Goal: Information Seeking & Learning: Learn about a topic

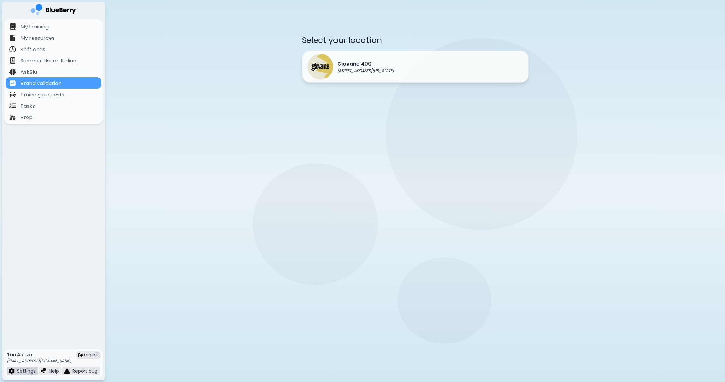
click at [28, 371] on p "Settings" at bounding box center [26, 371] width 18 height 6
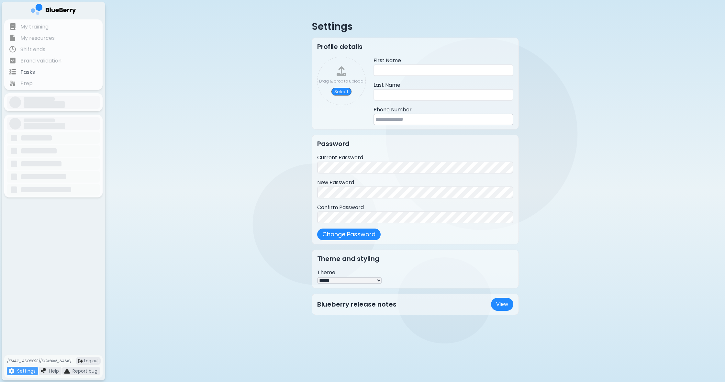
type input "****"
type input "******"
type input "**********"
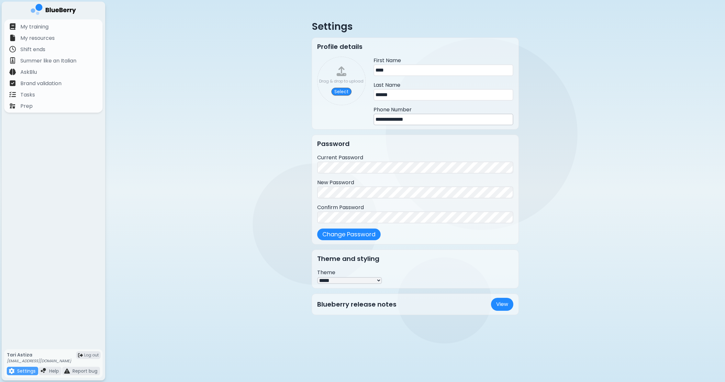
scroll to position [-1, 0]
click at [499, 309] on link "View" at bounding box center [502, 304] width 22 height 13
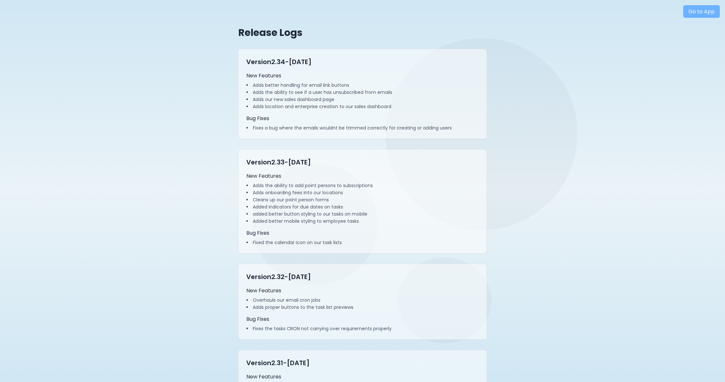
click at [705, 13] on link "Go to App" at bounding box center [701, 11] width 37 height 13
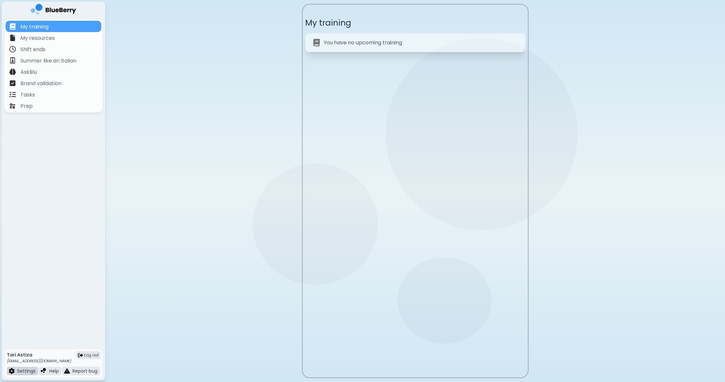
click at [21, 373] on p "Settings" at bounding box center [26, 371] width 18 height 6
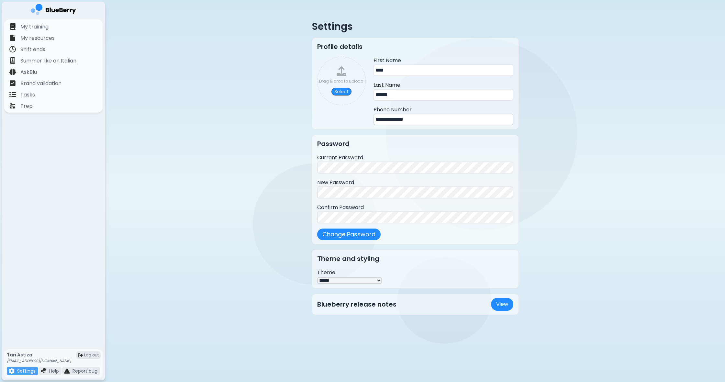
scroll to position [0, 0]
drag, startPoint x: 390, startPoint y: 73, endPoint x: 363, endPoint y: 71, distance: 27.3
click at [359, 73] on div "**********" at bounding box center [415, 91] width 196 height 69
type input "*********"
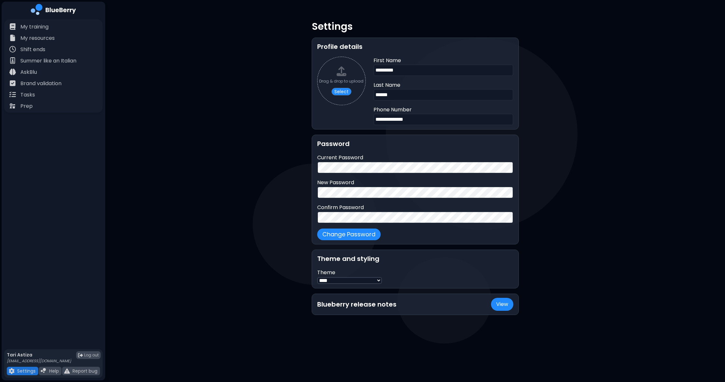
select select "*****"
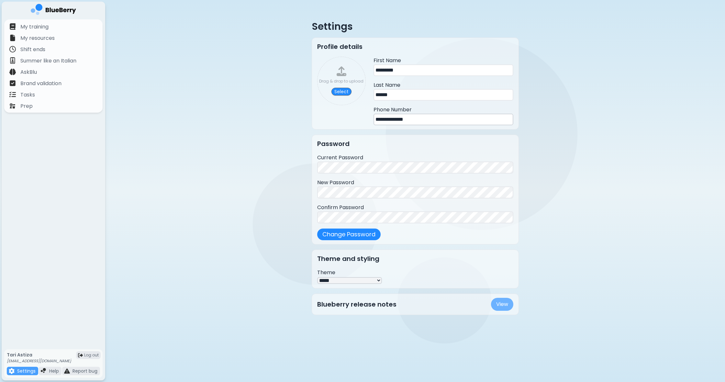
click at [500, 308] on link "View" at bounding box center [502, 304] width 22 height 13
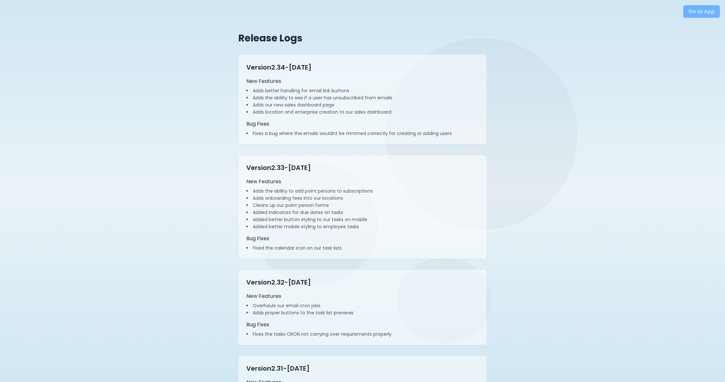
click at [688, 10] on link "Go to App" at bounding box center [701, 11] width 37 height 13
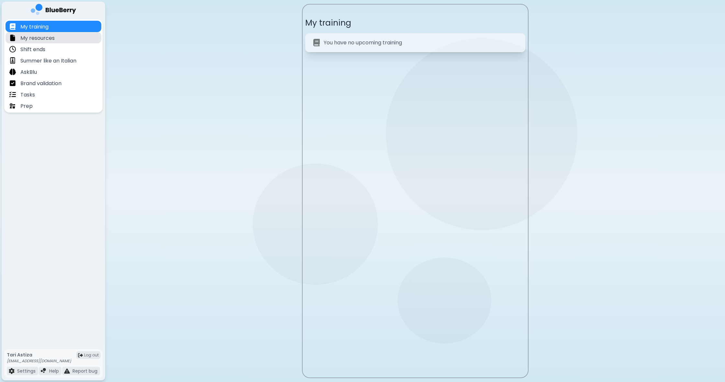
click at [43, 35] on p "My resources" at bounding box center [37, 38] width 34 height 8
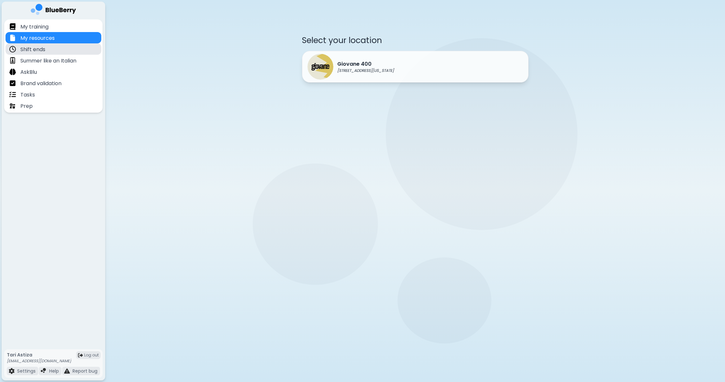
click at [42, 51] on p "Shift ends" at bounding box center [32, 50] width 25 height 8
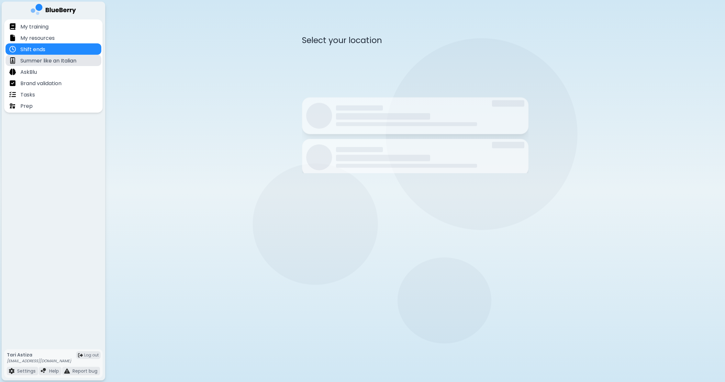
click at [43, 60] on p "Summer like an Italian" at bounding box center [48, 61] width 56 height 8
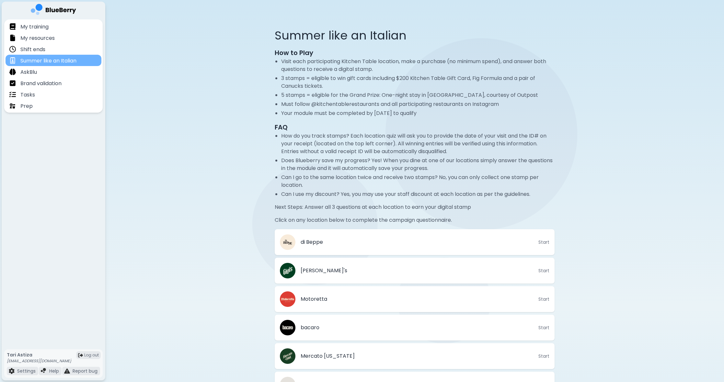
click at [38, 65] on div "Summer like an Italian" at bounding box center [54, 60] width 96 height 11
click at [41, 77] on div "Brand validation" at bounding box center [54, 82] width 96 height 11
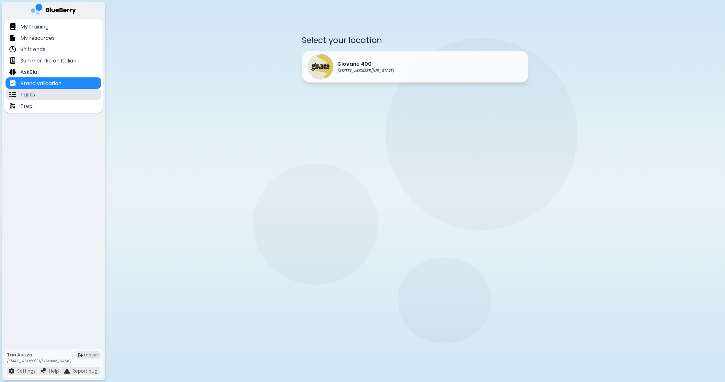
click at [59, 98] on div "Tasks" at bounding box center [54, 94] width 96 height 11
click at [70, 109] on div "Prep" at bounding box center [54, 105] width 96 height 11
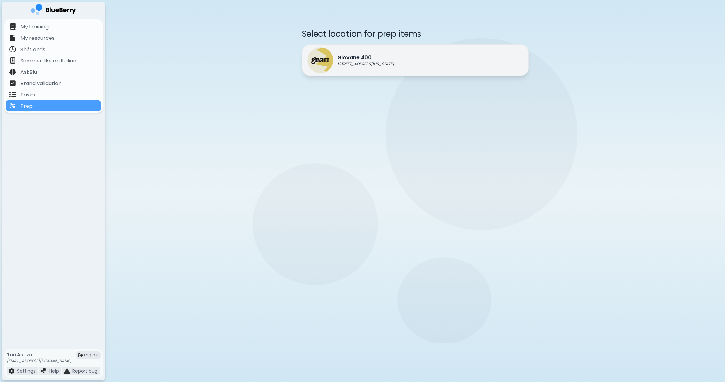
click at [481, 61] on div "Giovane [STREET_ADDRESS][US_STATE]" at bounding box center [415, 60] width 227 height 32
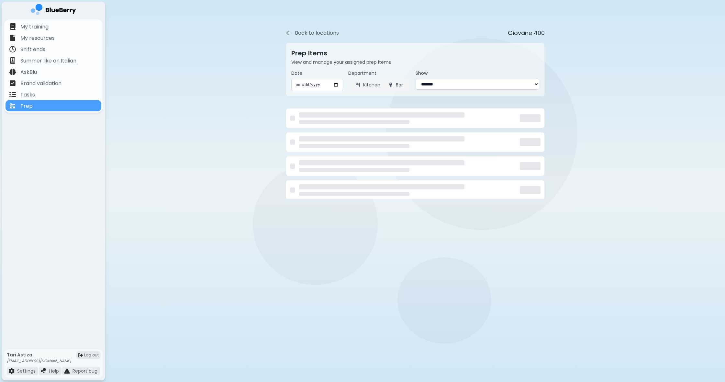
click at [481, 61] on p "View and manage your assigned prep items" at bounding box center [415, 62] width 248 height 6
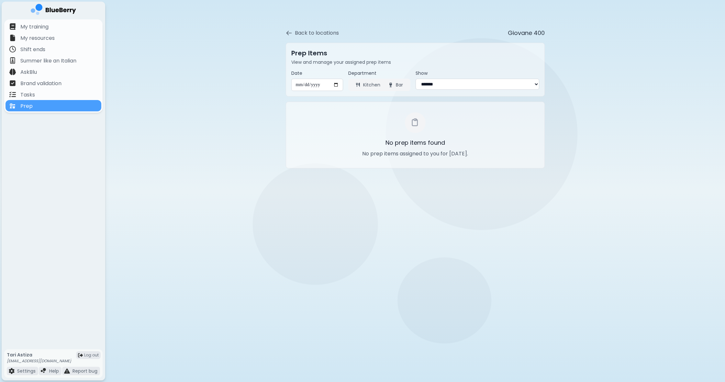
select select "***"
click at [402, 84] on button "Bar" at bounding box center [395, 85] width 23 height 10
click at [368, 86] on button "Kitchen" at bounding box center [368, 85] width 33 height 10
click at [314, 89] on input "**********" at bounding box center [317, 85] width 52 height 12
type input "**********"
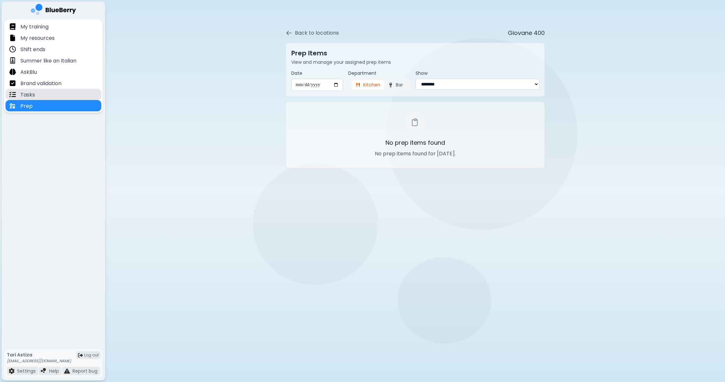
click at [28, 95] on p "Tasks" at bounding box center [27, 95] width 15 height 8
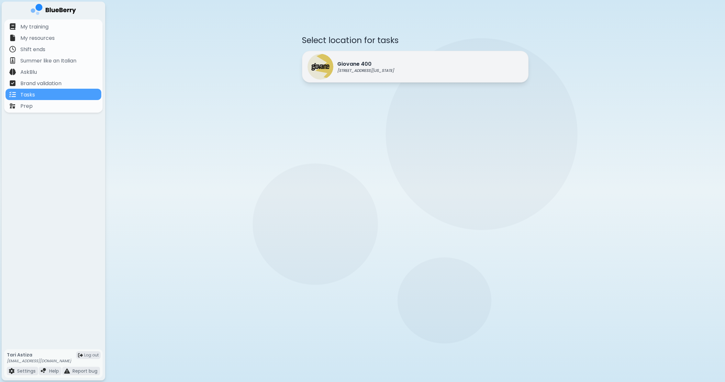
click at [366, 60] on div "Giovane [STREET_ADDRESS][US_STATE]" at bounding box center [351, 67] width 86 height 26
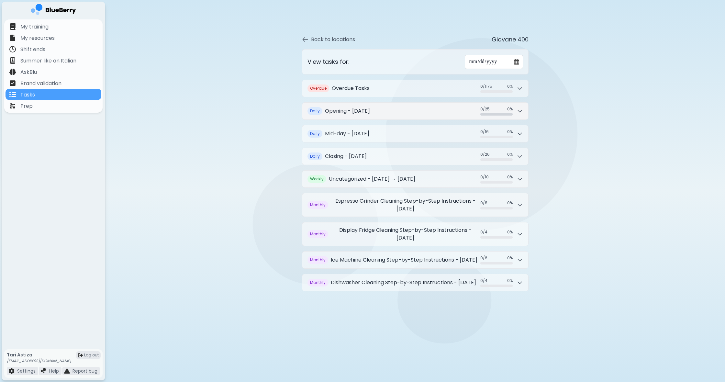
click at [370, 110] on h2 "Opening - [DATE]" at bounding box center [347, 111] width 45 height 8
click at [369, 110] on h2 "Opening - [DATE]" at bounding box center [346, 111] width 45 height 8
click at [370, 110] on h2 "Opening - [DATE]" at bounding box center [347, 111] width 45 height 8
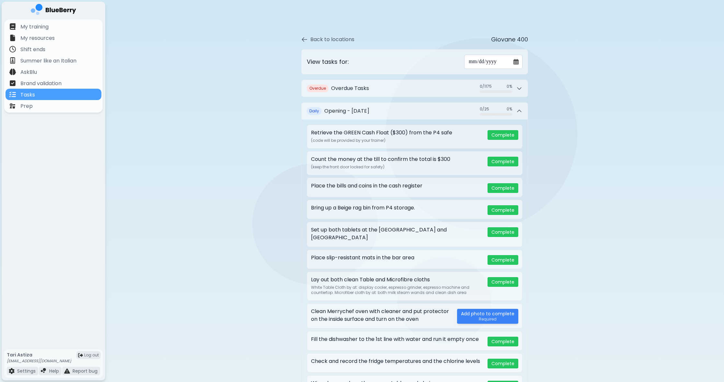
click at [475, 160] on div "Count the money at the till to confirm the total is $300" at bounding box center [396, 159] width 171 height 8
click at [360, 90] on h2 "Overdue Tasks" at bounding box center [350, 88] width 38 height 8
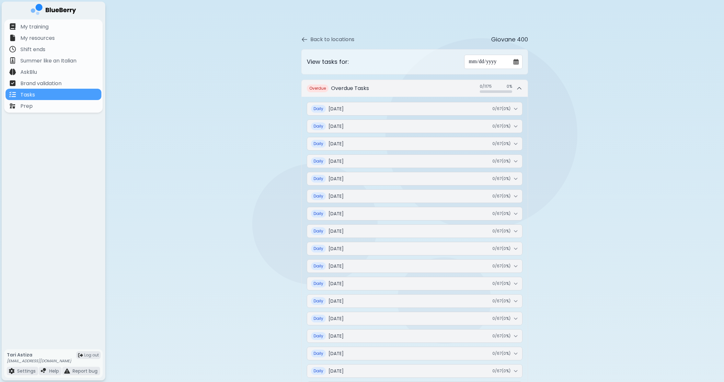
click at [360, 90] on h2 "Overdue Tasks" at bounding box center [350, 88] width 38 height 8
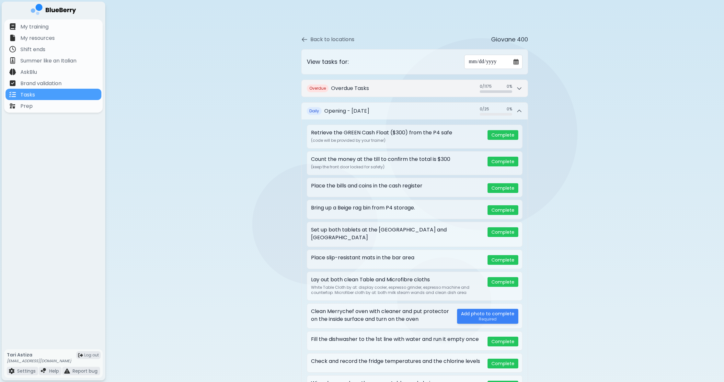
click at [360, 90] on h2 "Overdue Tasks" at bounding box center [350, 88] width 38 height 8
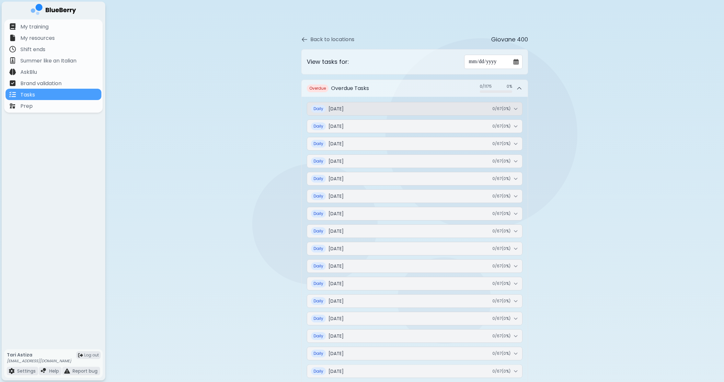
click at [343, 110] on span "[DATE]" at bounding box center [335, 109] width 15 height 6
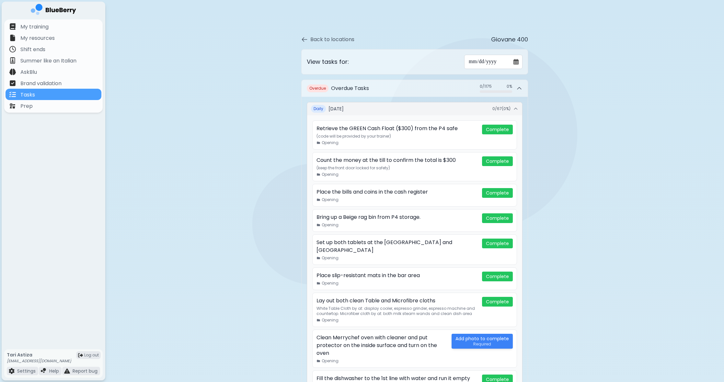
click at [379, 136] on p "(code will be provided by your trainer)" at bounding box center [396, 136] width 160 height 5
click at [34, 86] on p "Brand validation" at bounding box center [40, 84] width 41 height 8
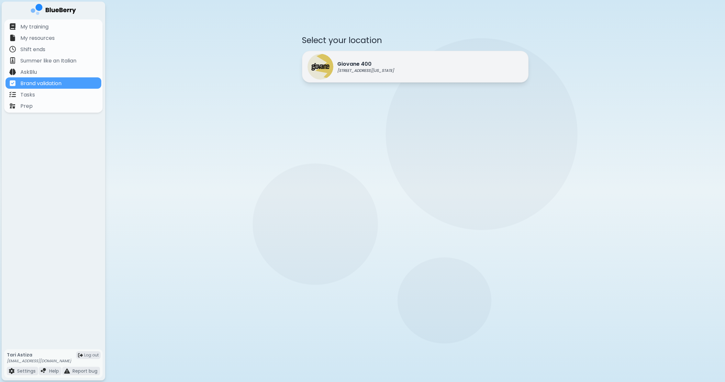
click at [370, 63] on p "Giovane 400" at bounding box center [365, 64] width 57 height 8
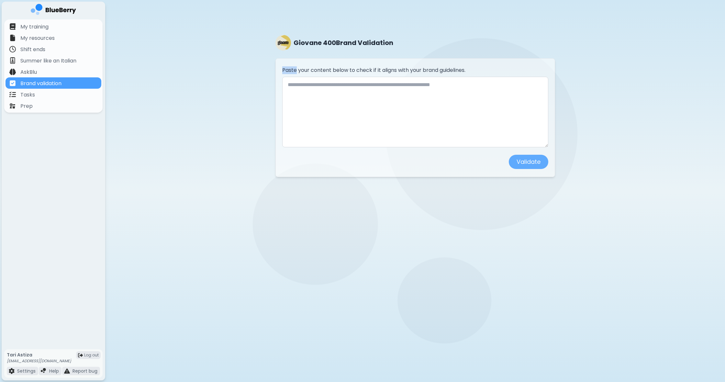
click at [369, 63] on div "Paste your content below to check if it aligns with your brand guidelines. Vali…" at bounding box center [415, 117] width 280 height 119
click at [39, 59] on p "Summer like an Italian" at bounding box center [48, 61] width 56 height 8
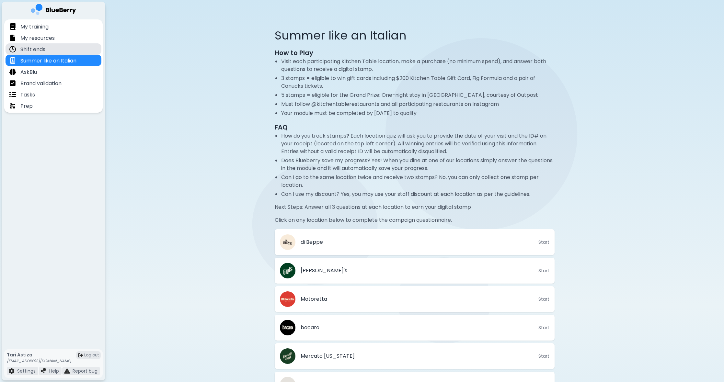
click at [41, 50] on p "Shift ends" at bounding box center [32, 50] width 25 height 8
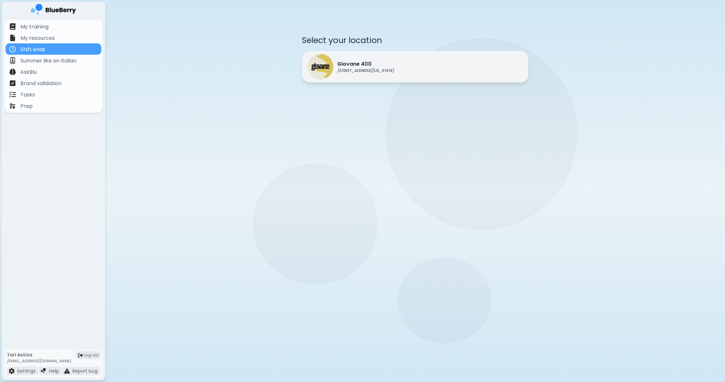
click at [383, 60] on p "Giovane 400" at bounding box center [365, 64] width 57 height 8
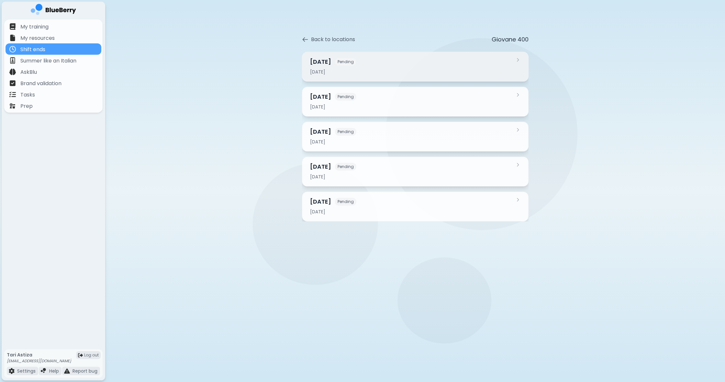
click at [383, 61] on div "[DATE] Pending" at bounding box center [411, 61] width 203 height 9
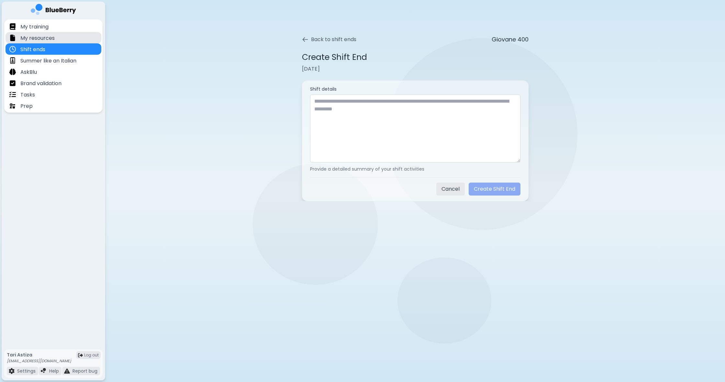
click at [45, 36] on p "My resources" at bounding box center [37, 38] width 34 height 8
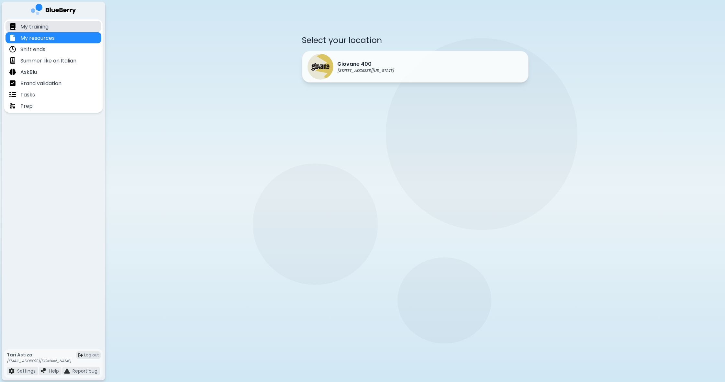
click at [56, 26] on div "My training" at bounding box center [54, 26] width 96 height 11
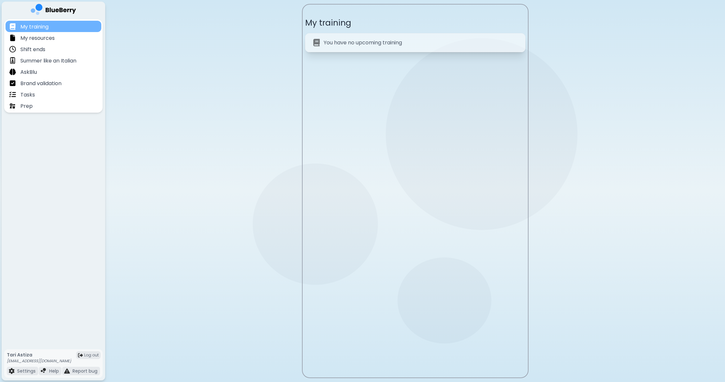
click at [69, 28] on div "My training" at bounding box center [54, 26] width 96 height 11
click at [69, 37] on div "My resources" at bounding box center [54, 37] width 96 height 11
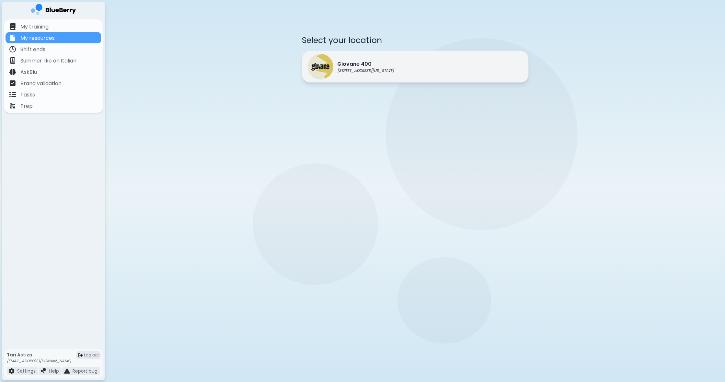
click at [387, 59] on div "Giovane [STREET_ADDRESS][US_STATE]" at bounding box center [351, 67] width 86 height 26
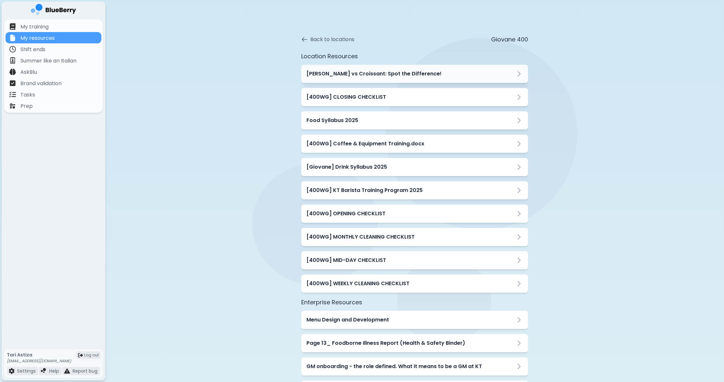
click at [391, 67] on div "[PERSON_NAME] vs Croissant: Spot the Difference!" at bounding box center [414, 74] width 227 height 18
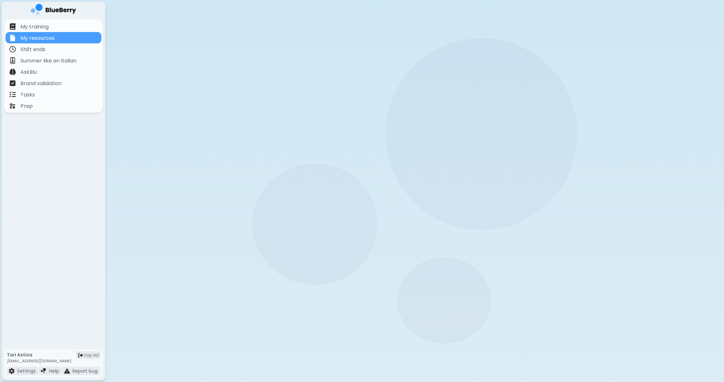
click at [391, 67] on div "[PERSON_NAME] vs Croissant: Spot the Difference!" at bounding box center [414, 74] width 227 height 18
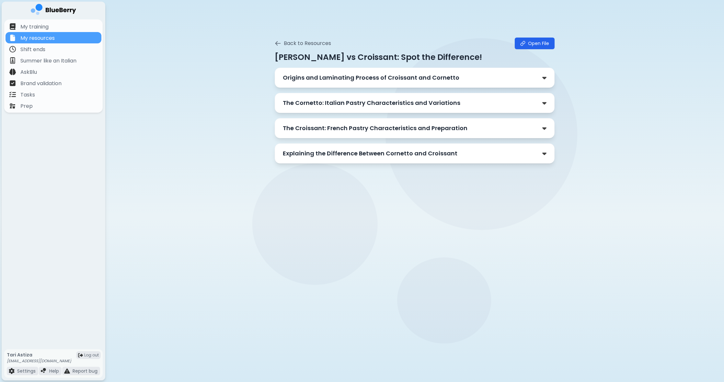
click at [364, 80] on p "Origins and Laminating Process of Croissant and Cornetto" at bounding box center [371, 77] width 176 height 9
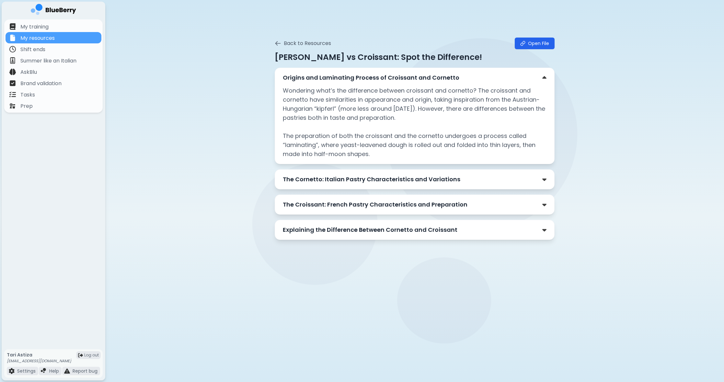
click at [451, 179] on p "The Cornetto: Italian Pastry Characteristics and Variations" at bounding box center [371, 179] width 177 height 9
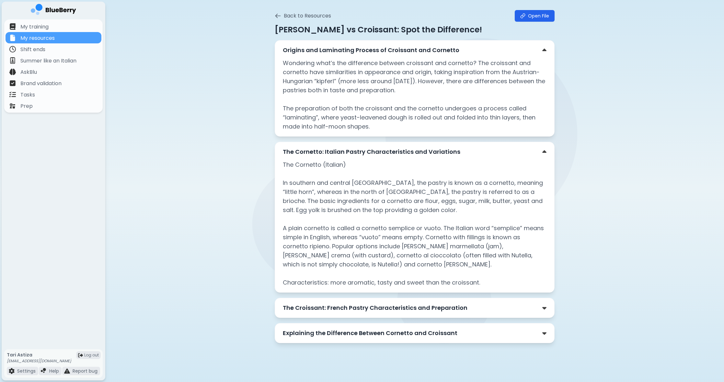
scroll to position [28, 0]
click at [499, 335] on div "Explaining the Difference Between Cornetto and Croissant" at bounding box center [415, 333] width 264 height 9
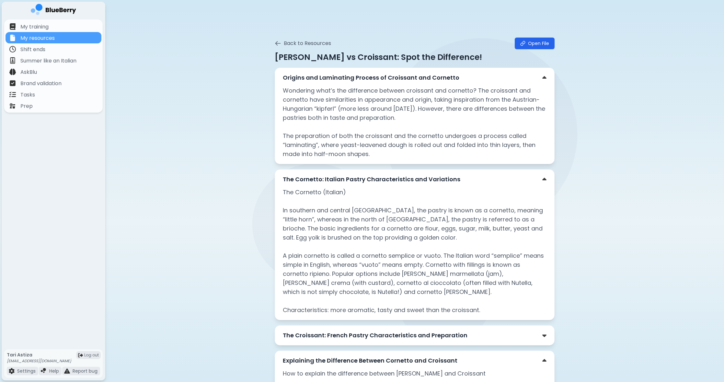
scroll to position [0, 0]
click at [280, 45] on icon at bounding box center [278, 43] width 6 height 6
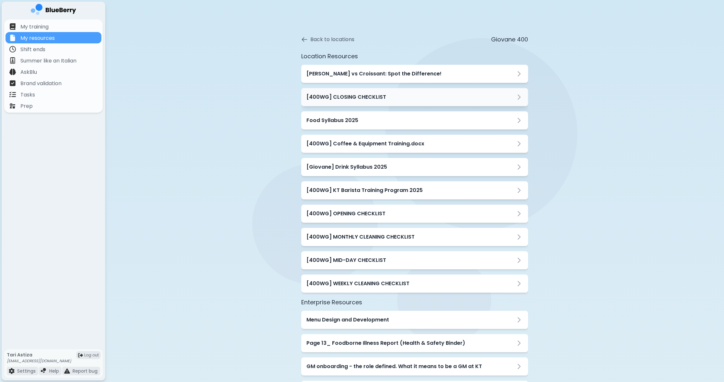
scroll to position [0, 0]
click at [370, 99] on h3 "[400WG] CLOSING CHECKLIST" at bounding box center [346, 97] width 80 height 8
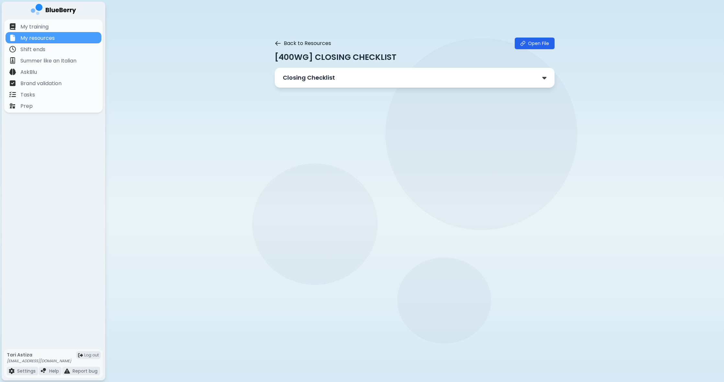
scroll to position [0, 0]
click at [278, 45] on icon at bounding box center [278, 43] width 6 height 6
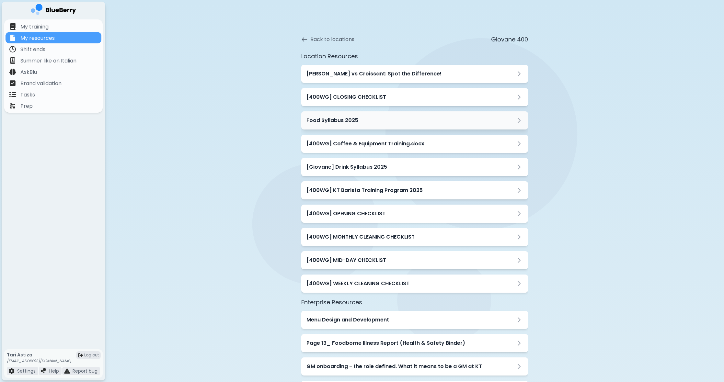
click at [350, 121] on h3 "Food Syllabus 2025" at bounding box center [332, 121] width 52 height 8
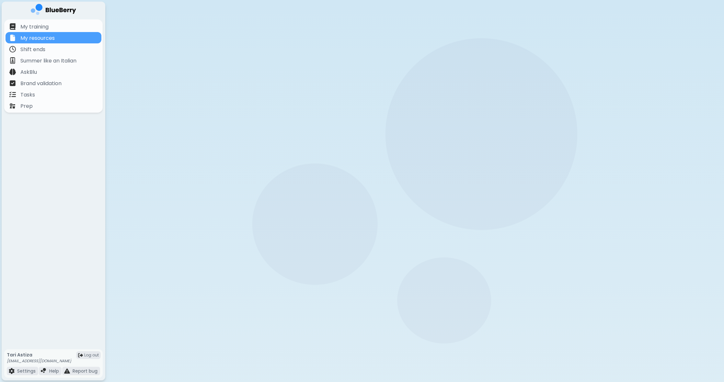
scroll to position [0, 0]
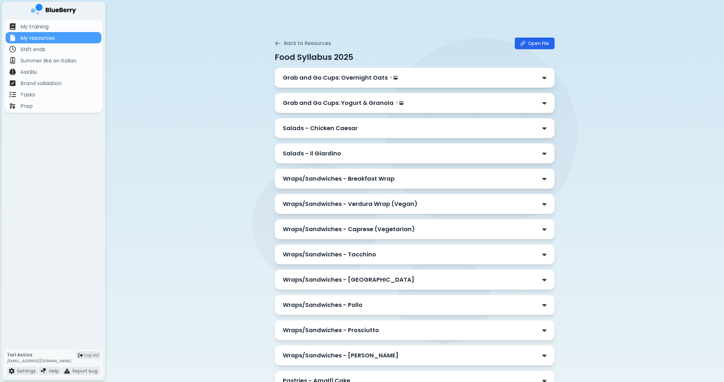
click at [324, 78] on p "Grab and Go Cups: Overnight Oats" at bounding box center [335, 77] width 105 height 9
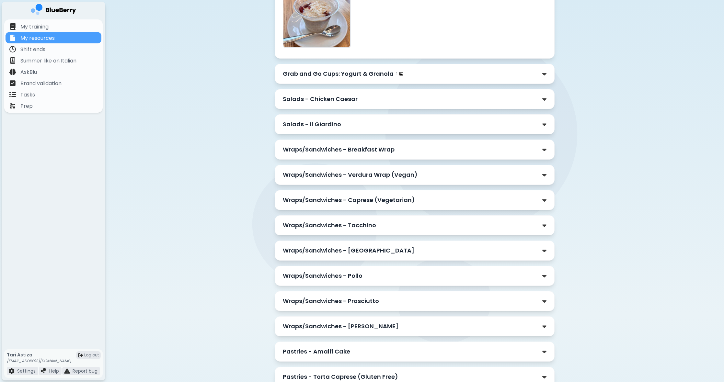
scroll to position [160, 0]
click at [334, 174] on p "Wraps/Sandwiches - Verdura Wrap (Vegan)" at bounding box center [350, 174] width 135 height 9
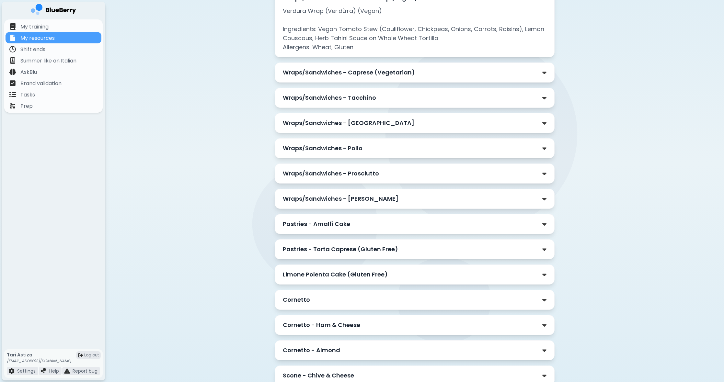
scroll to position [345, 0]
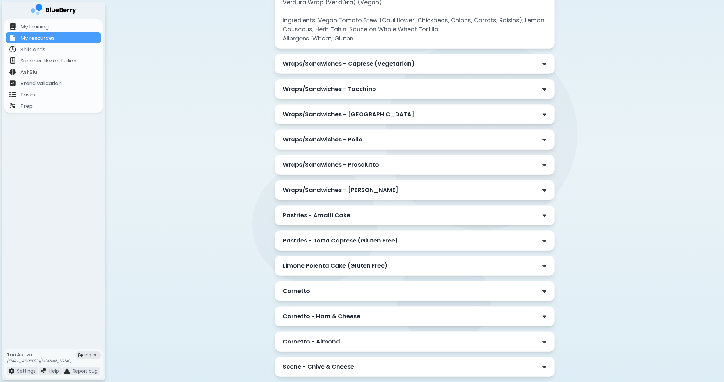
click at [327, 218] on p "Pastries - Amalfi Cake" at bounding box center [316, 215] width 67 height 9
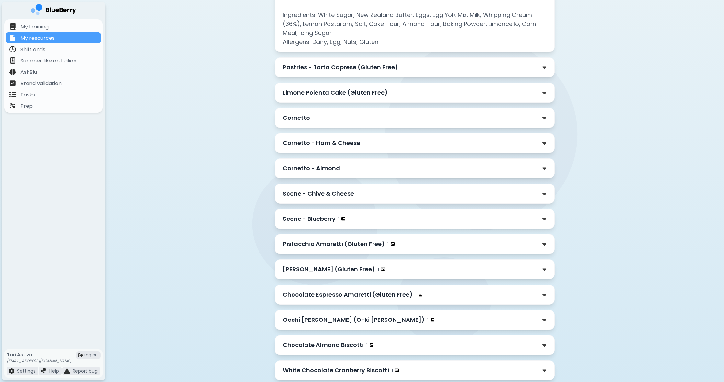
scroll to position [590, 0]
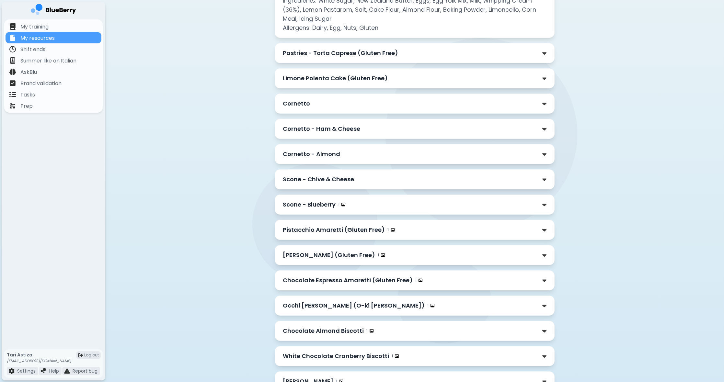
click at [319, 102] on div "Cornetto" at bounding box center [415, 103] width 264 height 9
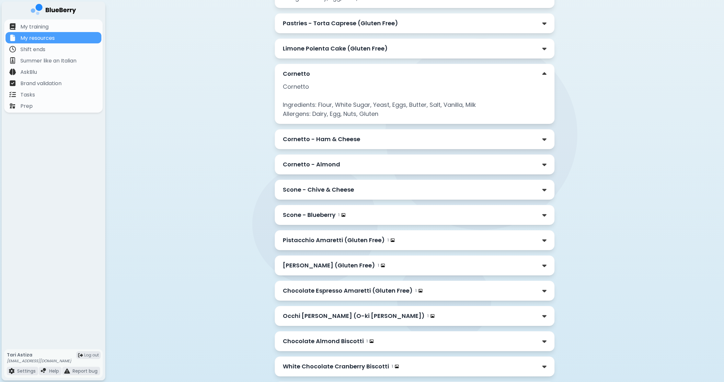
scroll to position [623, 0]
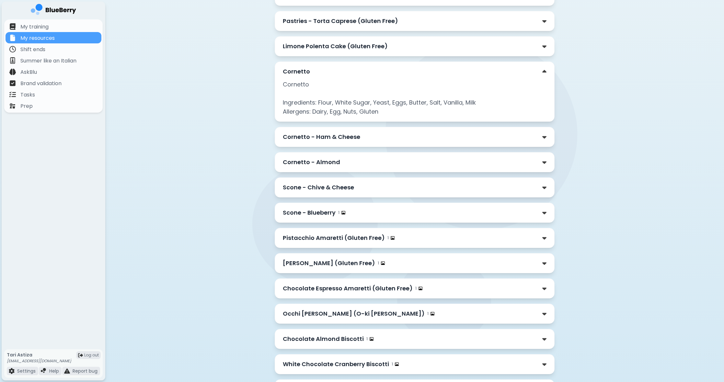
click at [367, 241] on p "Pistacchio Amaretti (Gluten Free)" at bounding box center [334, 237] width 102 height 9
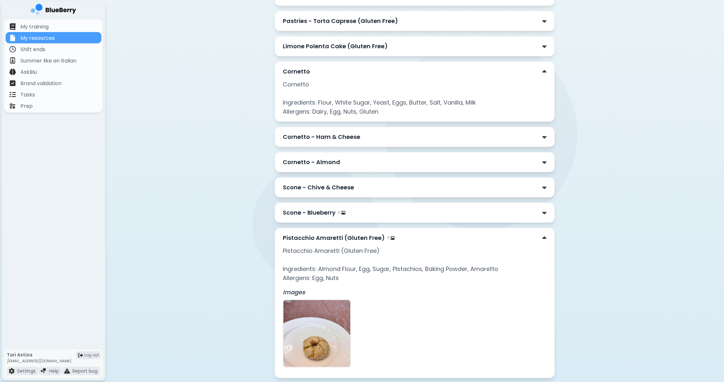
click at [367, 241] on p "Pistacchio Amaretti (Gluten Free)" at bounding box center [334, 237] width 102 height 9
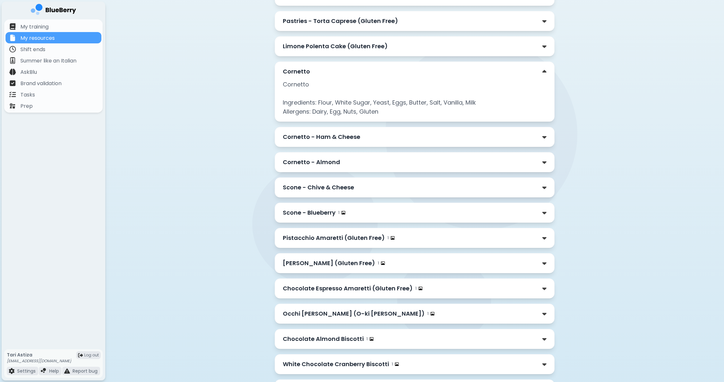
click at [414, 313] on div "Occhi [PERSON_NAME] (O-ki [PERSON_NAME]) 1" at bounding box center [415, 313] width 264 height 9
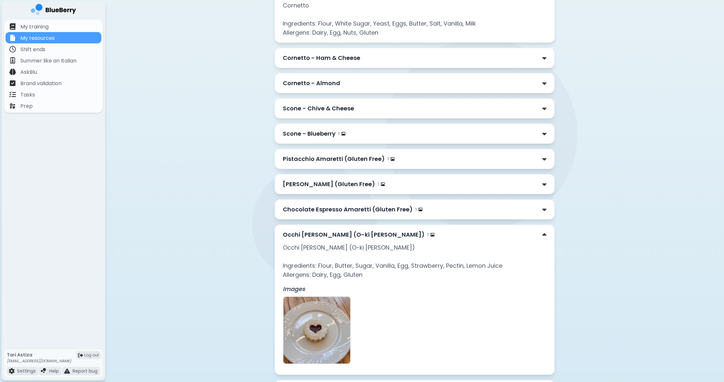
scroll to position [723, 0]
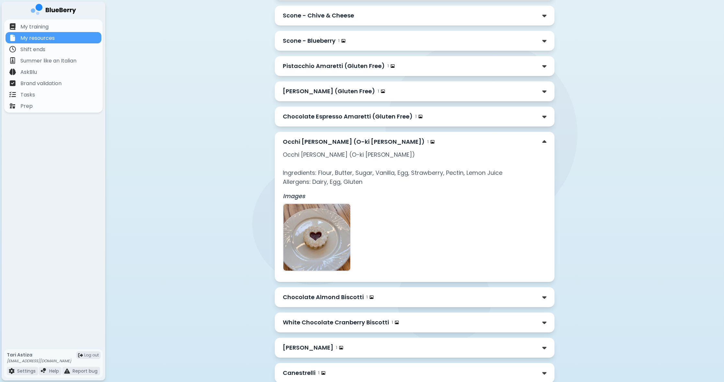
click at [416, 307] on div "Chocolate Almond Biscotti 1" at bounding box center [415, 297] width 280 height 20
click at [416, 308] on div "Chocolate Almond Biscotti 1" at bounding box center [415, 298] width 280 height 20
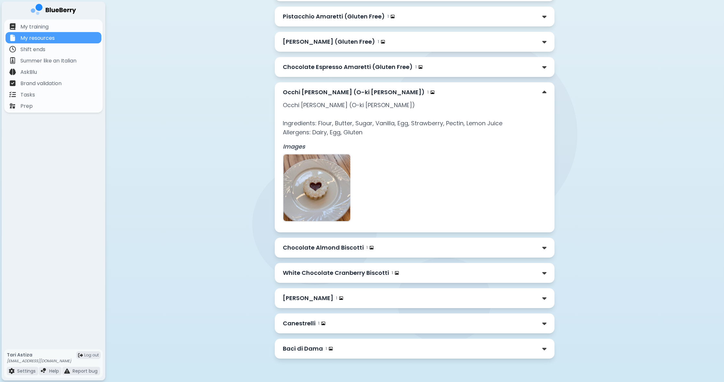
scroll to position [853, 0]
click at [460, 346] on div "Baci di Dama 1" at bounding box center [415, 348] width 264 height 9
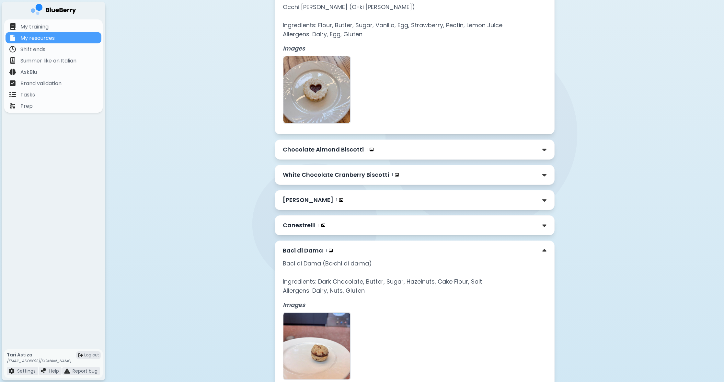
scroll to position [943, 0]
click at [349, 231] on div "Canestrelli 1" at bounding box center [415, 226] width 264 height 9
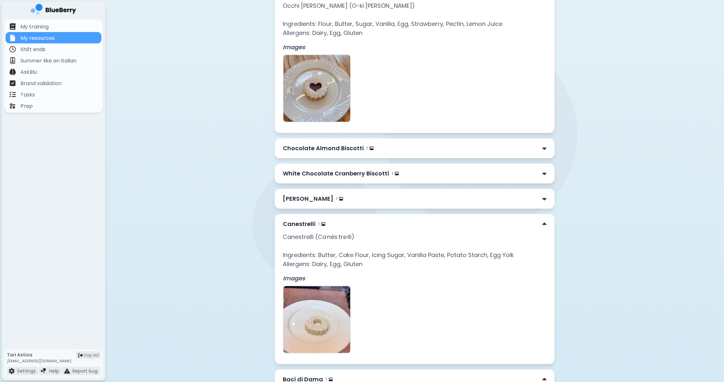
scroll to position [943, 0]
